Goal: Check status: Check status

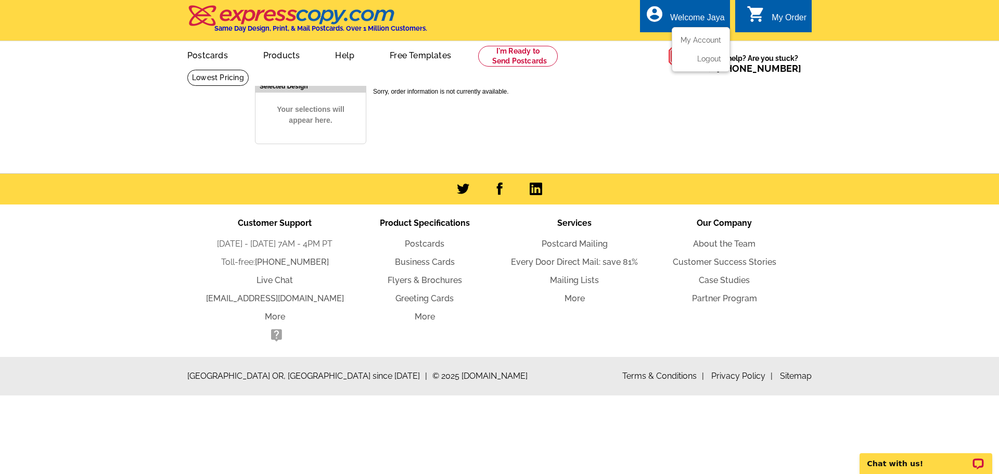
click at [706, 32] on ul "My Account Logout" at bounding box center [701, 49] width 58 height 45
click at [706, 37] on link "My Account" at bounding box center [698, 39] width 45 height 9
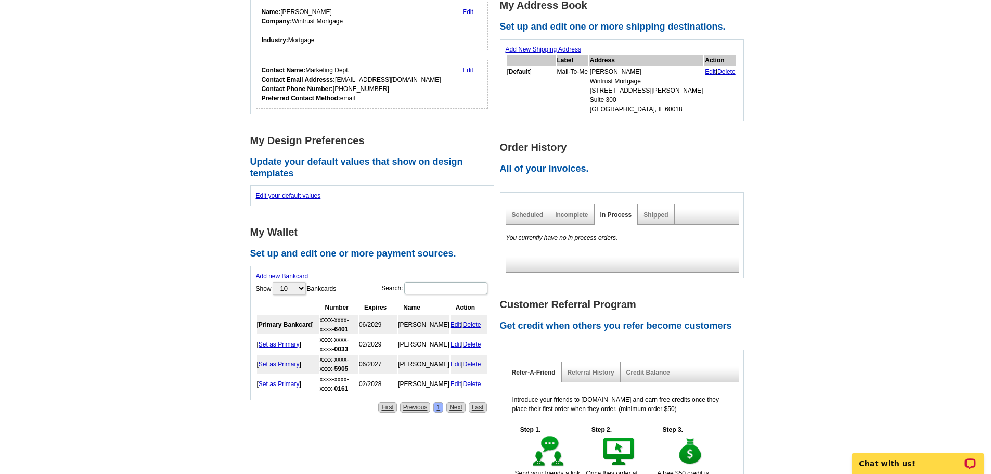
scroll to position [208, 0]
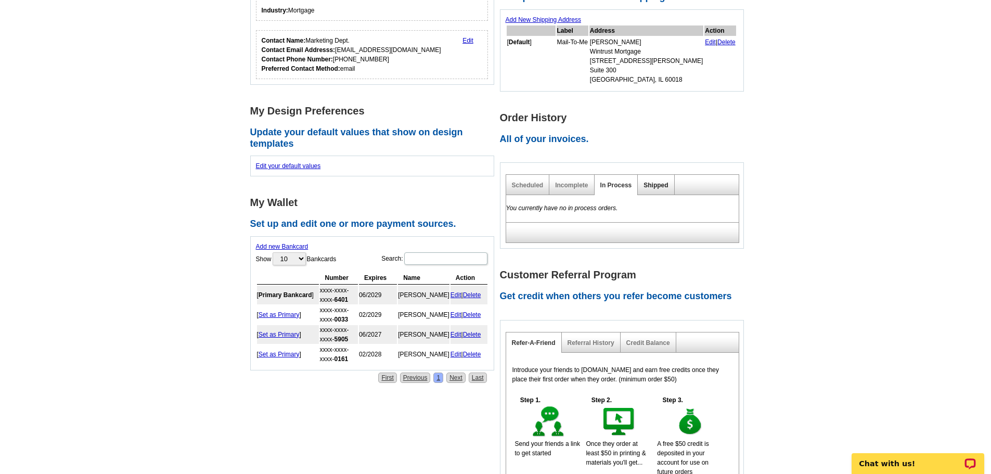
click at [655, 186] on link "Shipped" at bounding box center [656, 185] width 24 height 7
click at [569, 184] on link "Incomplete" at bounding box center [571, 185] width 33 height 7
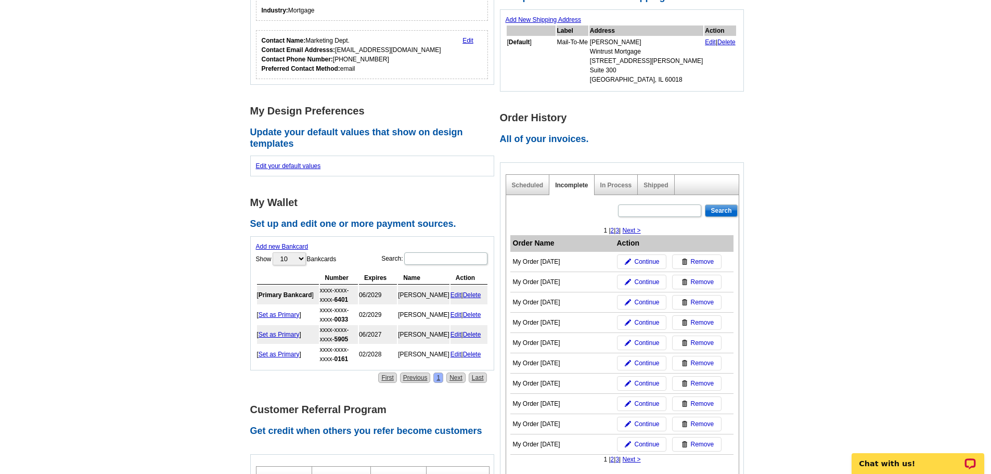
click at [513, 182] on div "Scheduled" at bounding box center [528, 185] width 44 height 20
click at [529, 184] on link "Scheduled" at bounding box center [528, 185] width 32 height 7
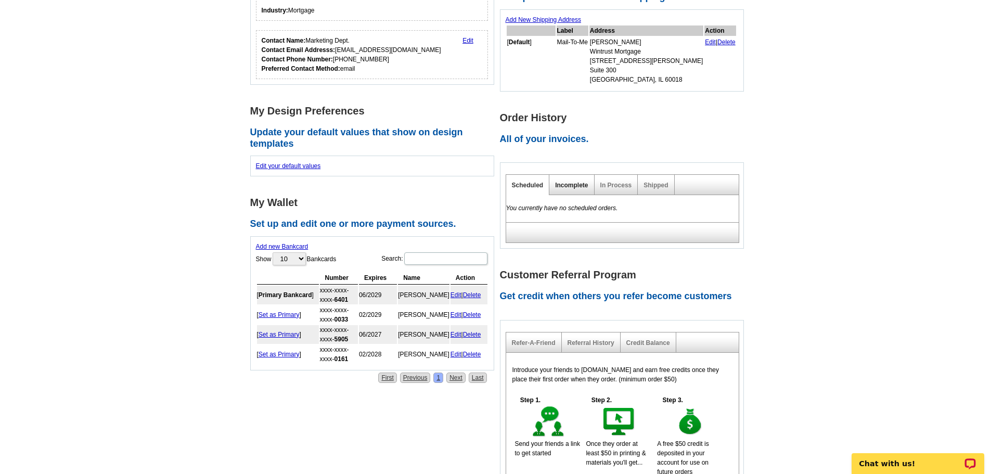
click at [576, 184] on link "Incomplete" at bounding box center [571, 185] width 33 height 7
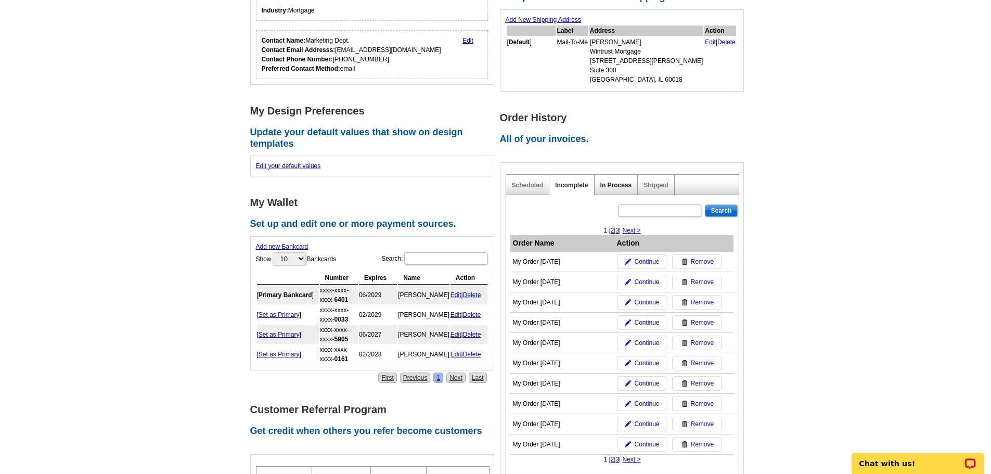
click at [613, 185] on link "In Process" at bounding box center [616, 185] width 32 height 7
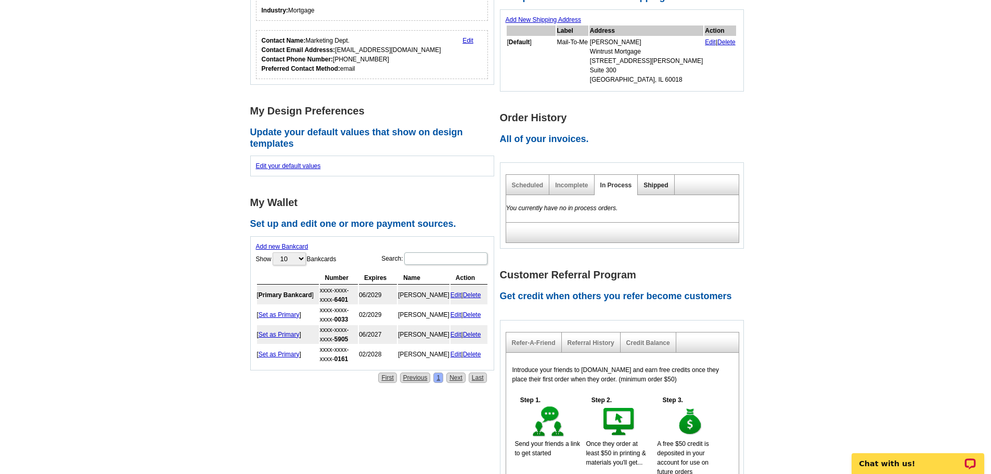
click at [653, 186] on link "Shipped" at bounding box center [656, 185] width 24 height 7
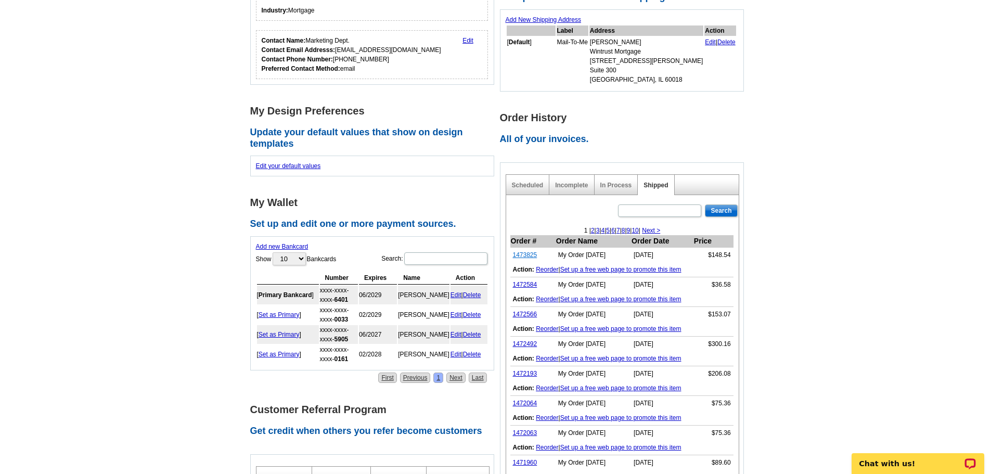
click at [526, 254] on link "1473825" at bounding box center [525, 254] width 24 height 7
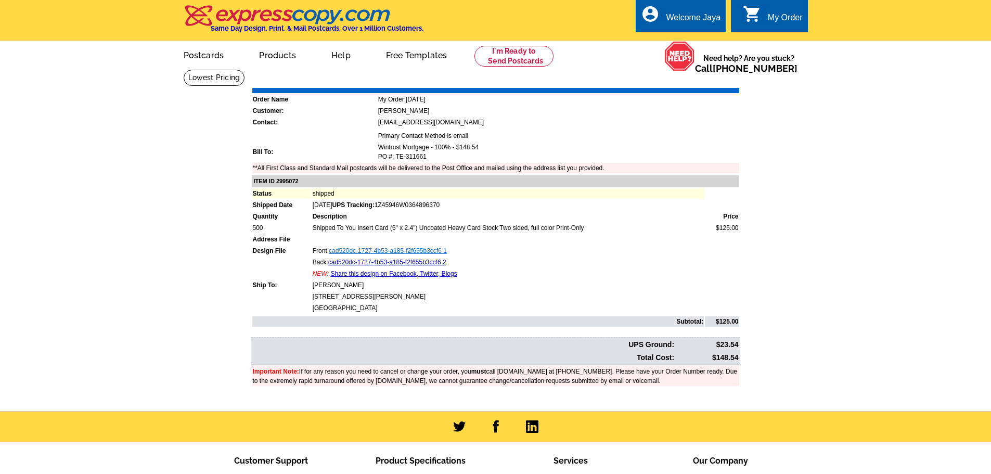
click at [376, 251] on link "cad520dc-1727-4b53-a185-f2f655b3ccf6 1" at bounding box center [388, 250] width 118 height 7
click at [369, 264] on link "cad520dc-1727-4b53-a185-f2f655b3ccf6 2" at bounding box center [387, 262] width 118 height 7
